Goal: Information Seeking & Learning: Learn about a topic

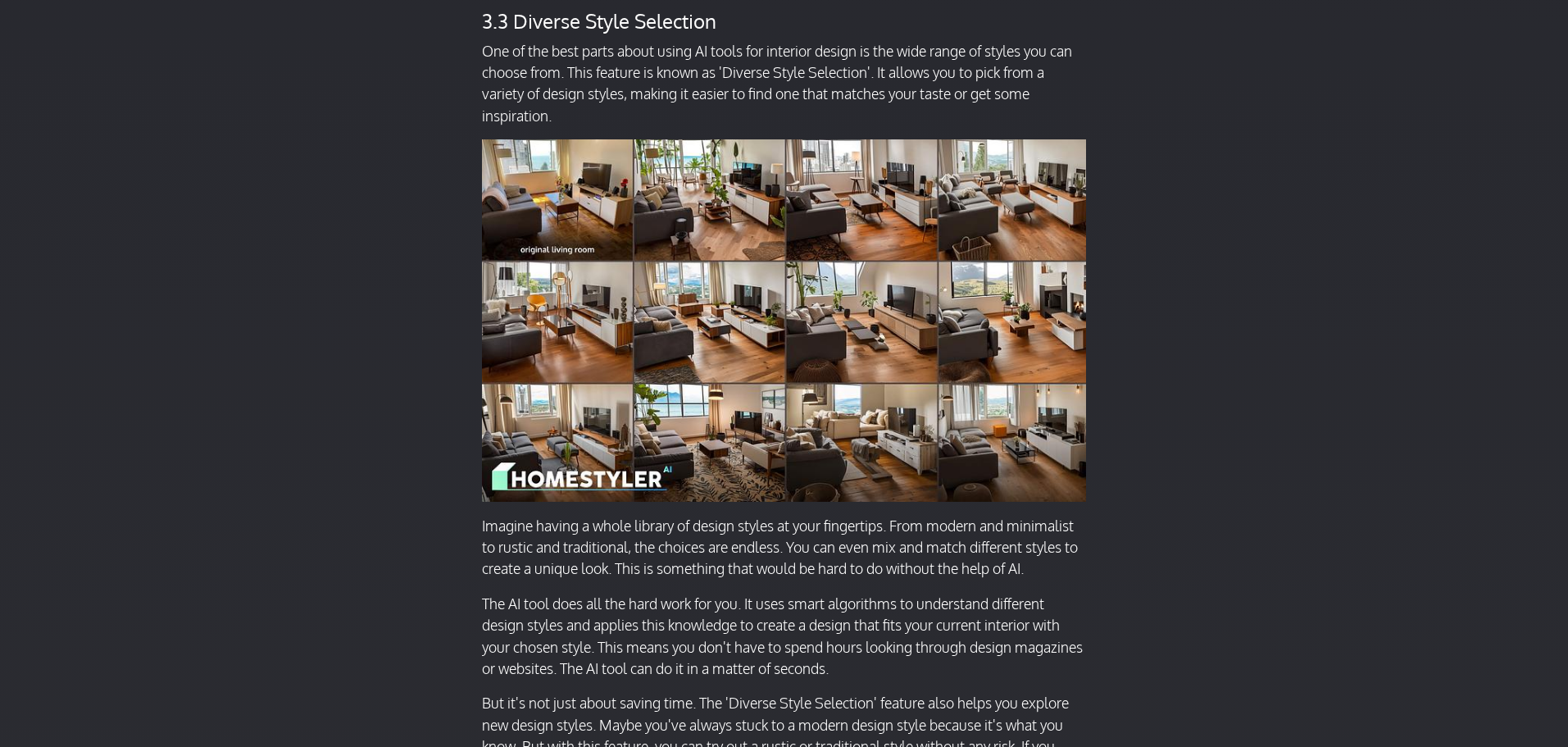
scroll to position [8770, 0]
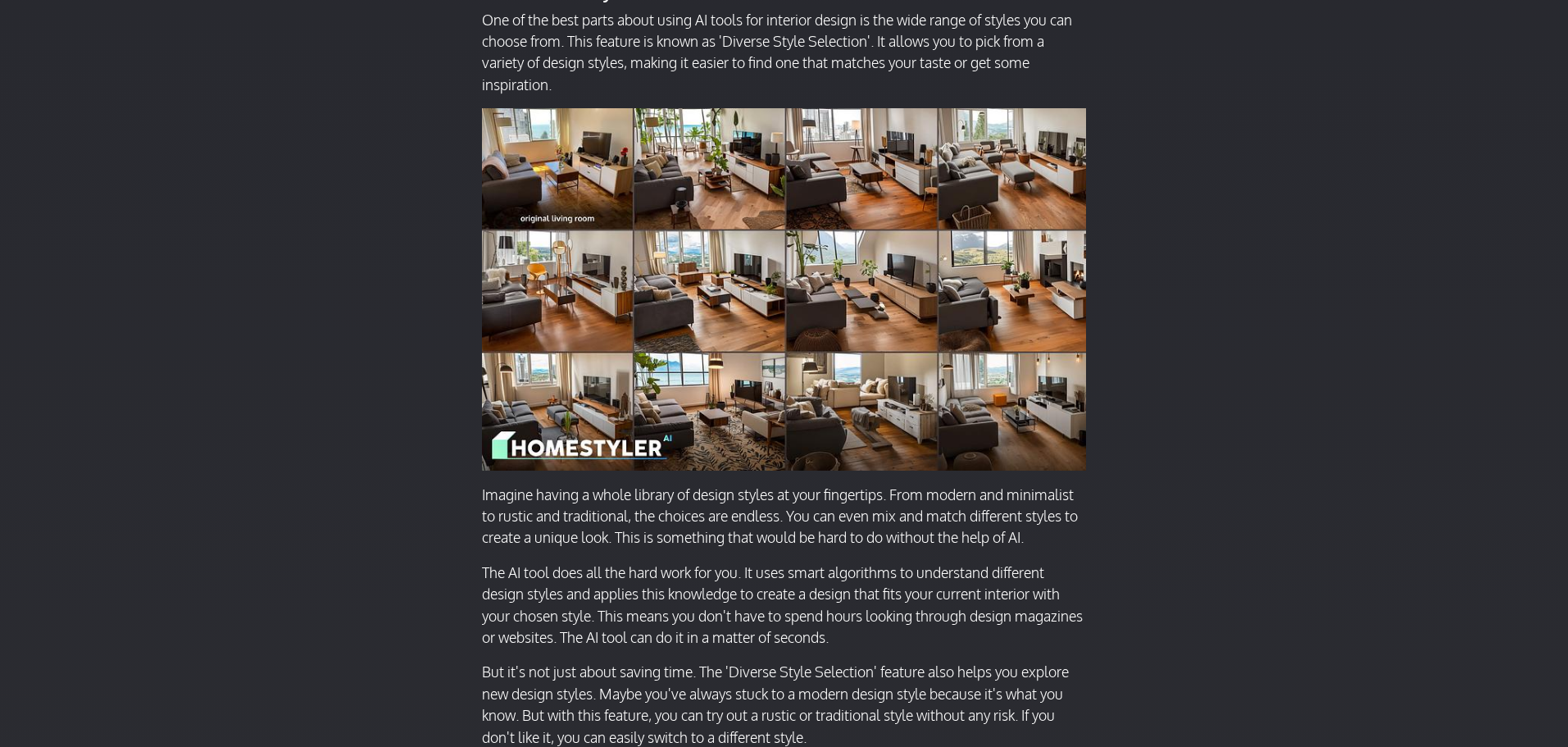
click at [899, 307] on img at bounding box center [784, 289] width 604 height 362
click at [847, 440] on img at bounding box center [784, 289] width 604 height 362
click at [704, 426] on img at bounding box center [784, 289] width 604 height 362
click at [1040, 413] on img at bounding box center [784, 289] width 604 height 362
click at [555, 470] on img at bounding box center [784, 289] width 604 height 362
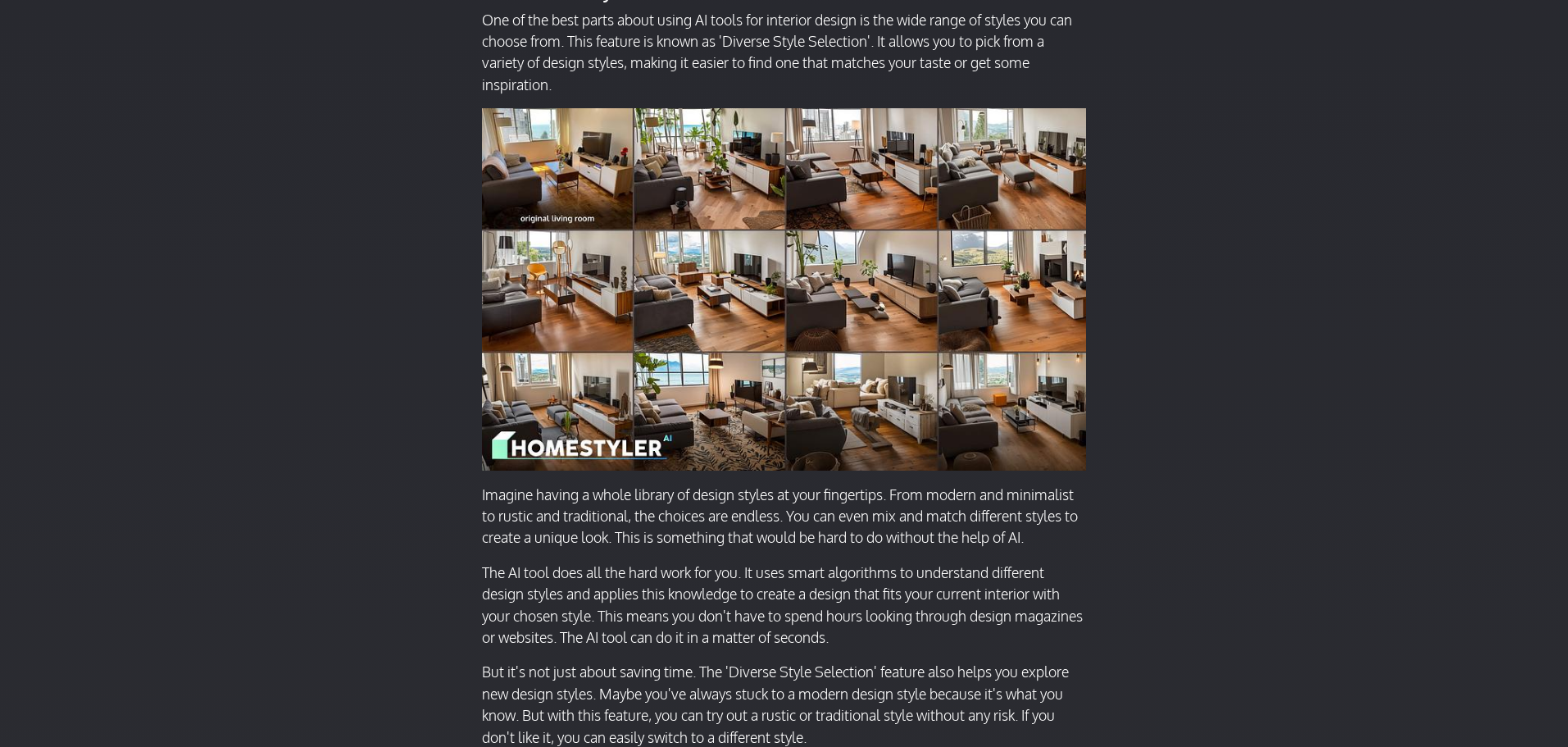
click at [688, 470] on img at bounding box center [784, 289] width 604 height 362
click at [913, 470] on img at bounding box center [784, 289] width 604 height 362
click at [1070, 470] on img at bounding box center [784, 289] width 604 height 362
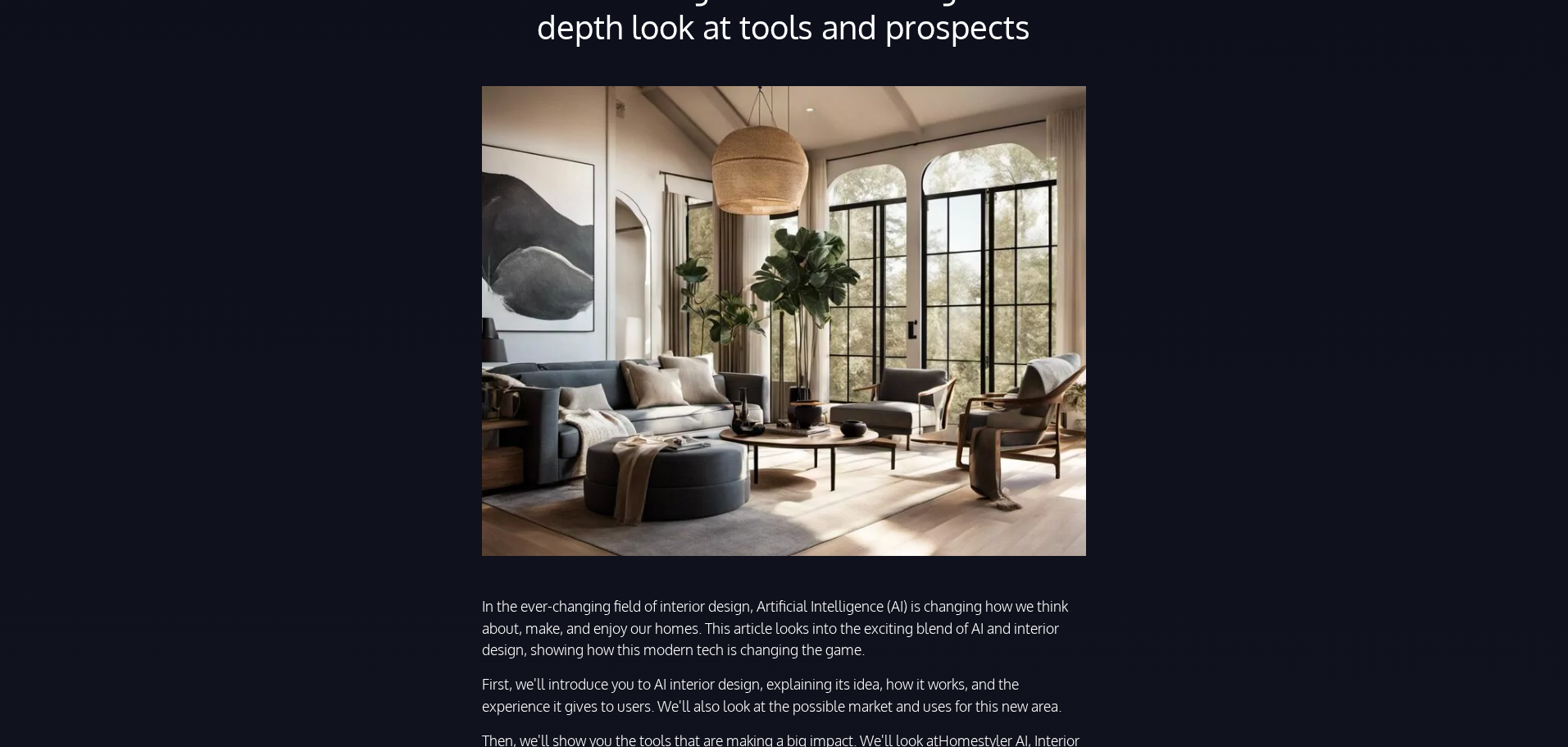
scroll to position [0, 0]
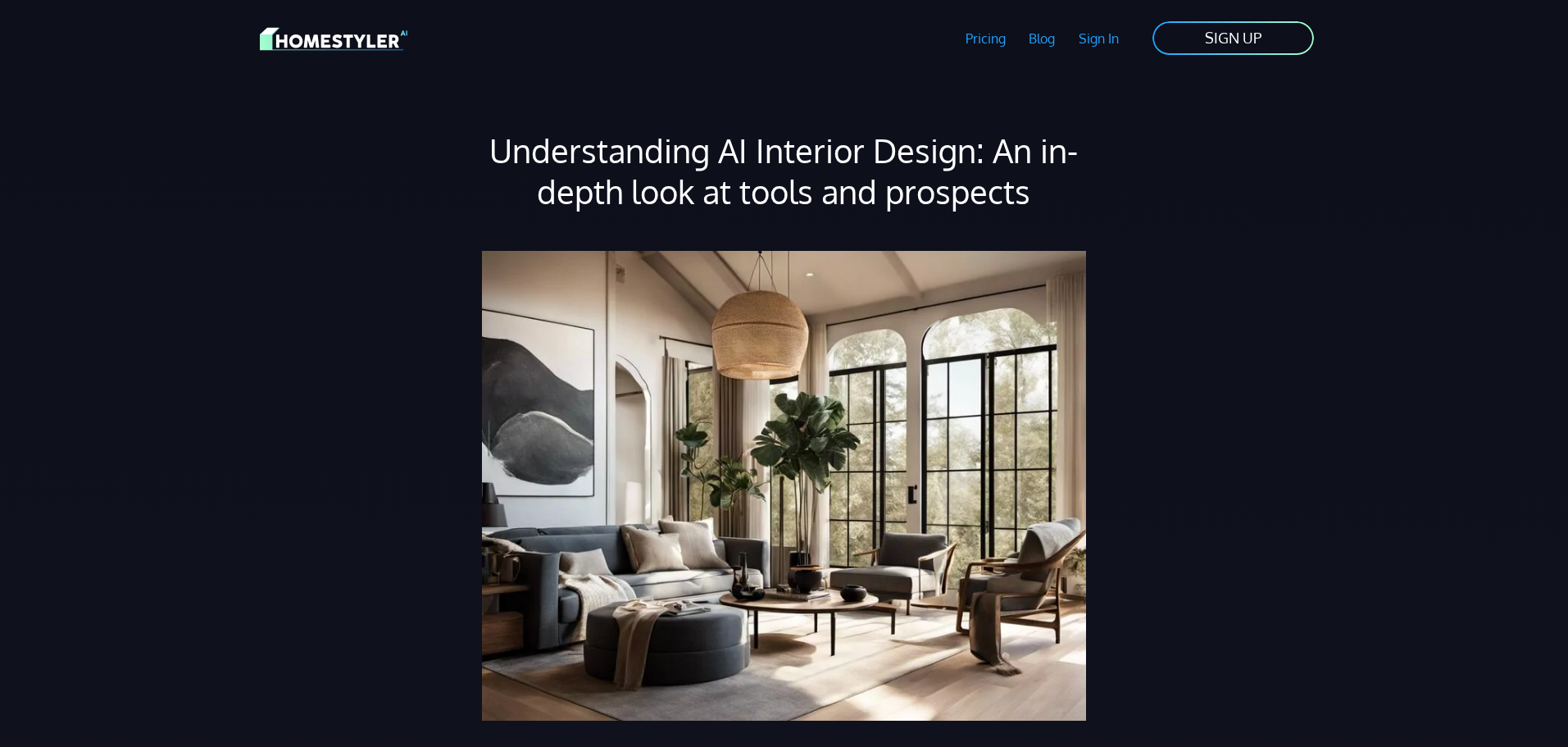
click at [987, 33] on link "Pricing" at bounding box center [985, 38] width 64 height 38
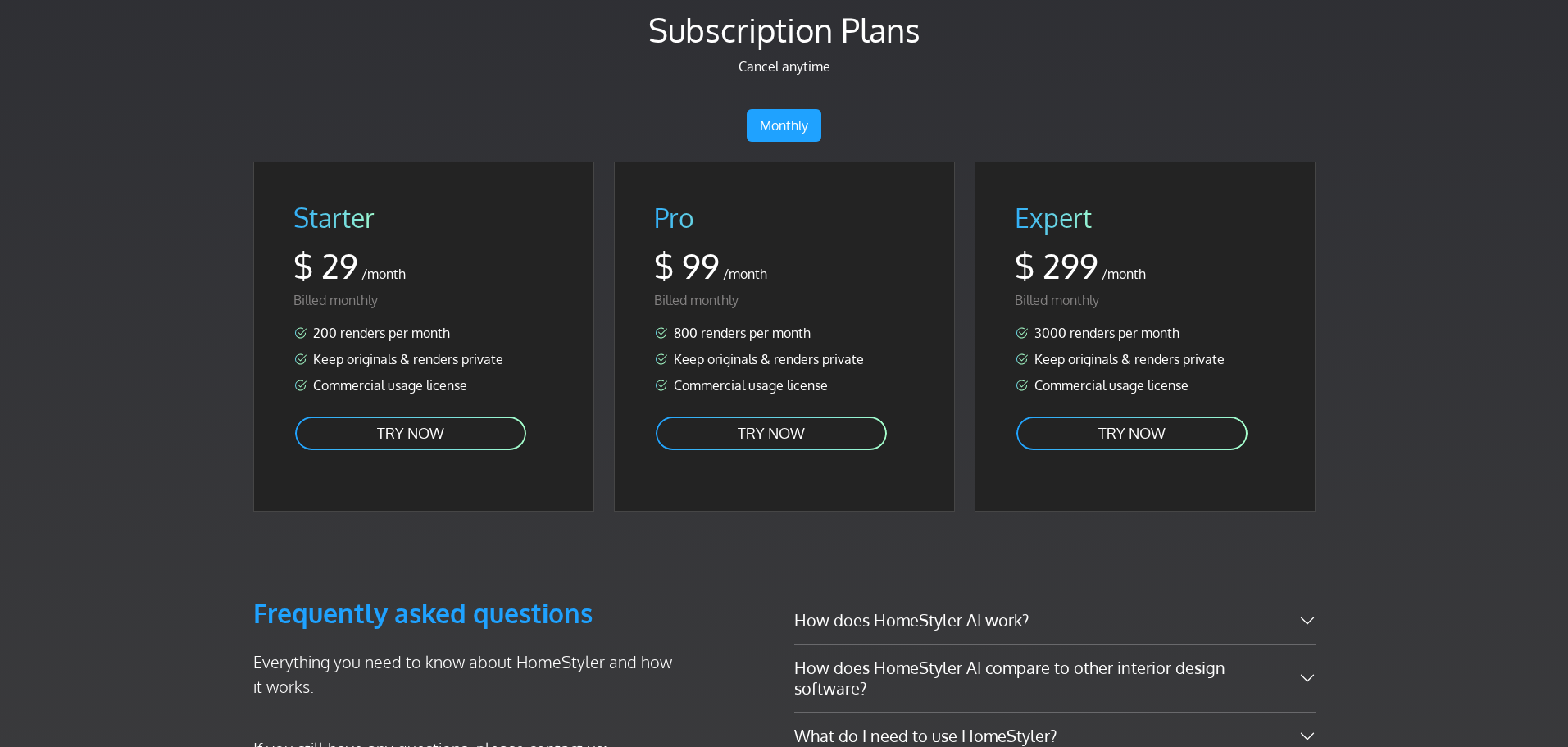
scroll to position [2437, 0]
